Goal: Transaction & Acquisition: Purchase product/service

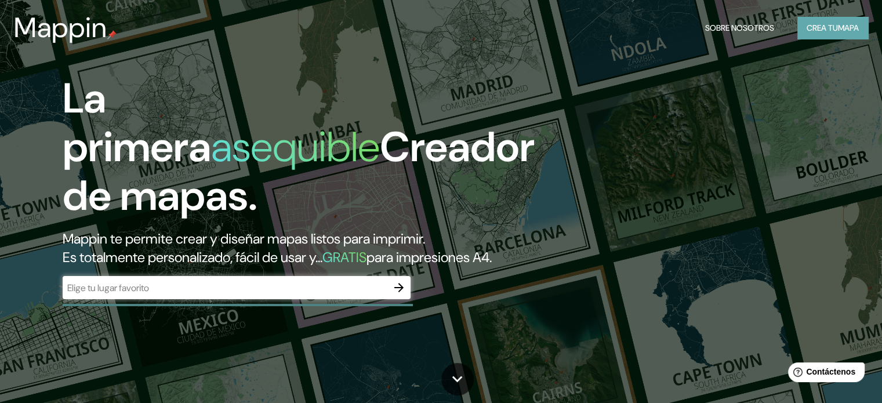
click at [841, 30] on font "mapa" at bounding box center [848, 28] width 21 height 10
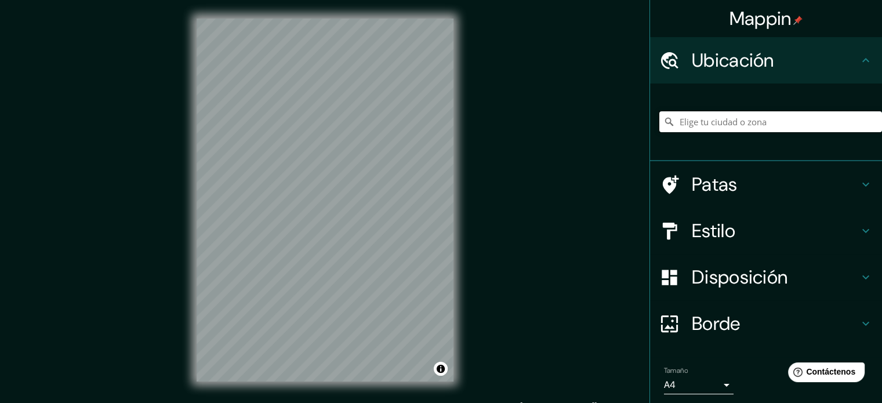
click at [708, 129] on input "Elige tu ciudad o zona" at bounding box center [771, 121] width 223 height 21
click at [778, 122] on input "Elige tu ciudad o zona" at bounding box center [771, 121] width 223 height 21
paste input "Topilco de Juárez, [GEOGRAPHIC_DATA]"
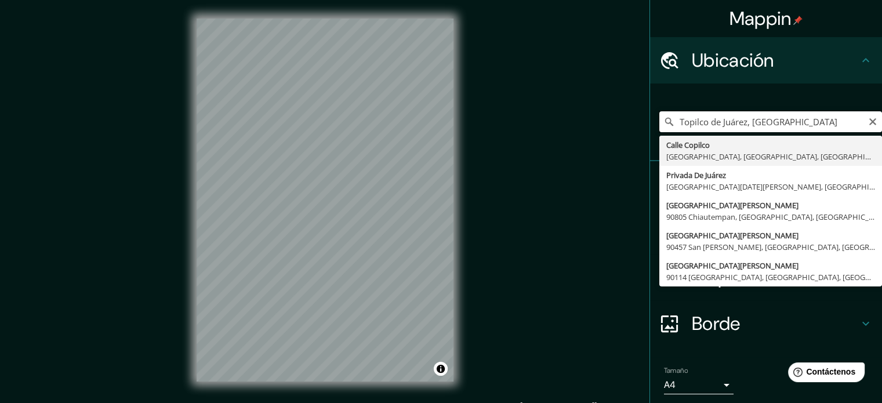
type input "Topilco de Juárez, [GEOGRAPHIC_DATA]"
click at [868, 122] on icon "Claro" at bounding box center [872, 121] width 9 height 9
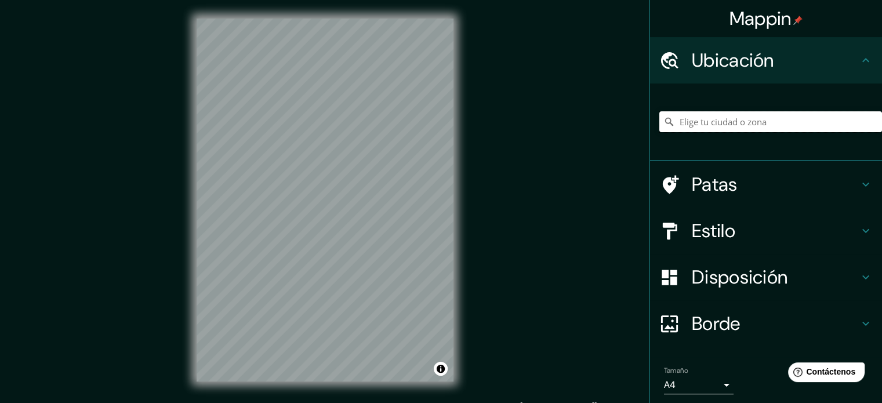
paste input "Av. [STREET_ADDRESS]."
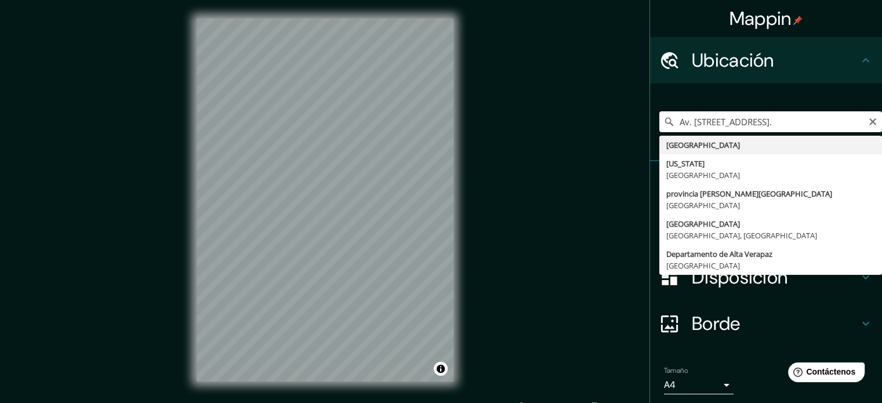
click at [738, 122] on input "Av. [STREET_ADDRESS]." at bounding box center [771, 121] width 223 height 21
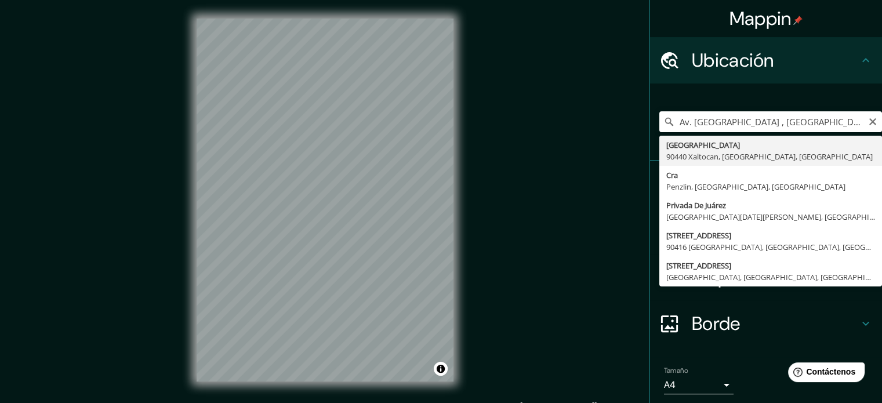
type input "[GEOGRAPHIC_DATA], [GEOGRAPHIC_DATA], [GEOGRAPHIC_DATA]"
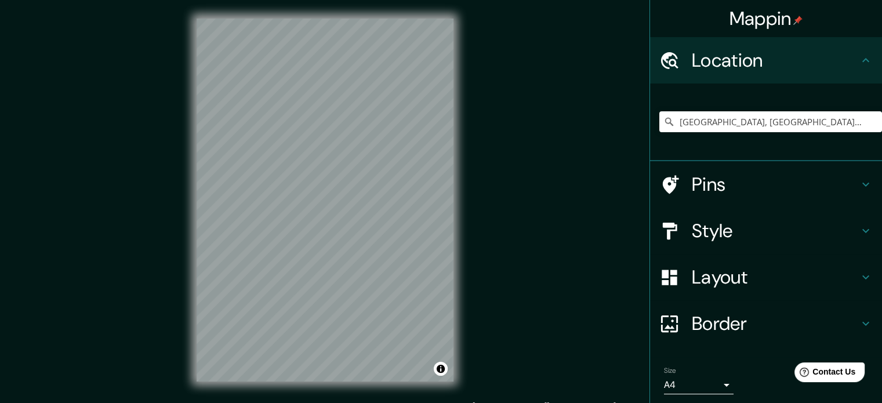
click at [741, 234] on h4 "Style" at bounding box center [775, 230] width 167 height 23
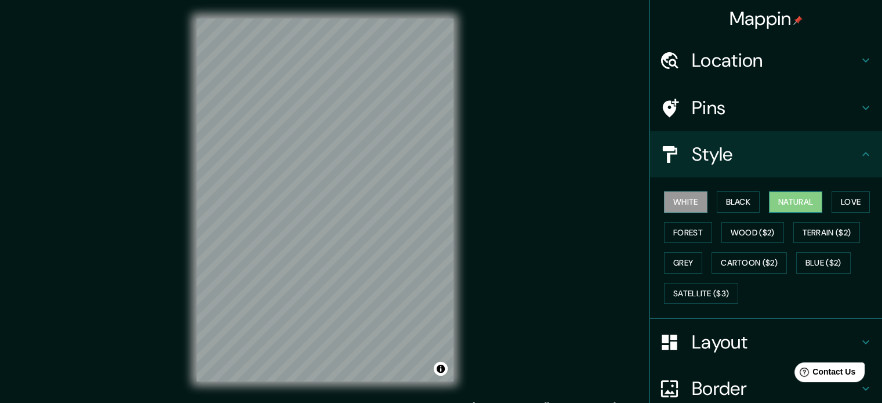
click at [781, 200] on button "Natural" at bounding box center [795, 201] width 53 height 21
drag, startPoint x: 685, startPoint y: 234, endPoint x: 689, endPoint y: 241, distance: 7.8
click at [689, 241] on button "Forest" at bounding box center [688, 232] width 48 height 21
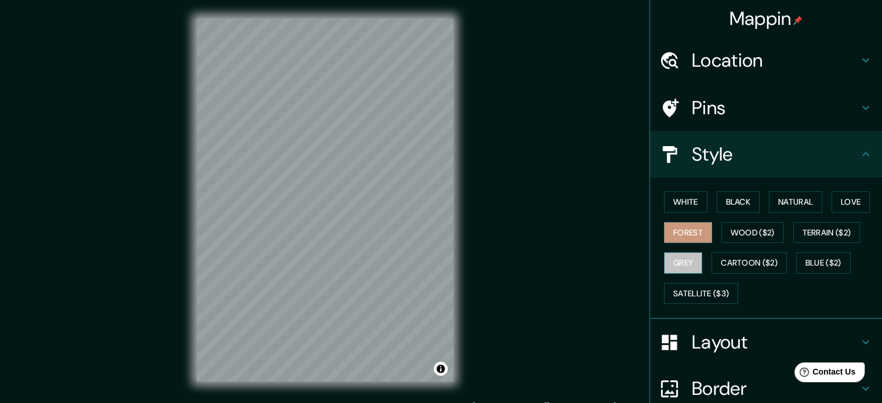
click at [680, 266] on button "Grey" at bounding box center [683, 262] width 38 height 21
click at [671, 227] on button "Forest" at bounding box center [688, 232] width 48 height 21
click at [741, 205] on button "Black" at bounding box center [739, 201] width 44 height 21
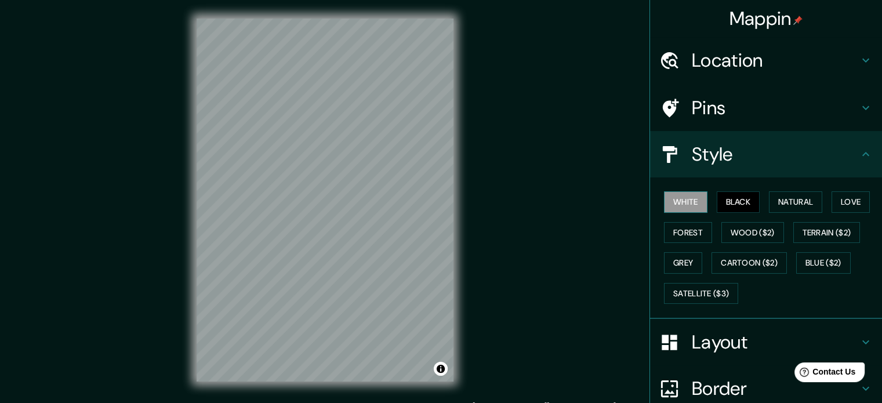
click at [698, 194] on button "White" at bounding box center [686, 201] width 44 height 21
click at [688, 233] on button "Forest" at bounding box center [688, 232] width 48 height 21
click at [740, 192] on button "Black" at bounding box center [739, 201] width 44 height 21
click at [769, 201] on button "Natural" at bounding box center [795, 201] width 53 height 21
click at [732, 206] on button "Black" at bounding box center [739, 201] width 44 height 21
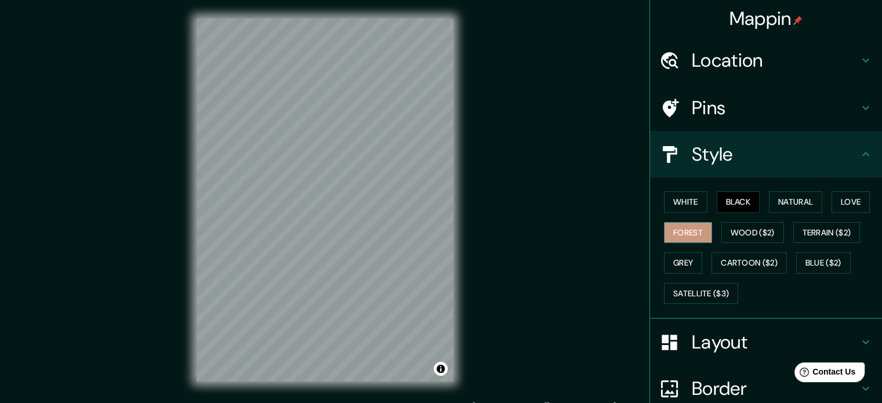
click at [669, 233] on button "Forest" at bounding box center [688, 232] width 48 height 21
